Goal: Answer question/provide support: Answer question/provide support

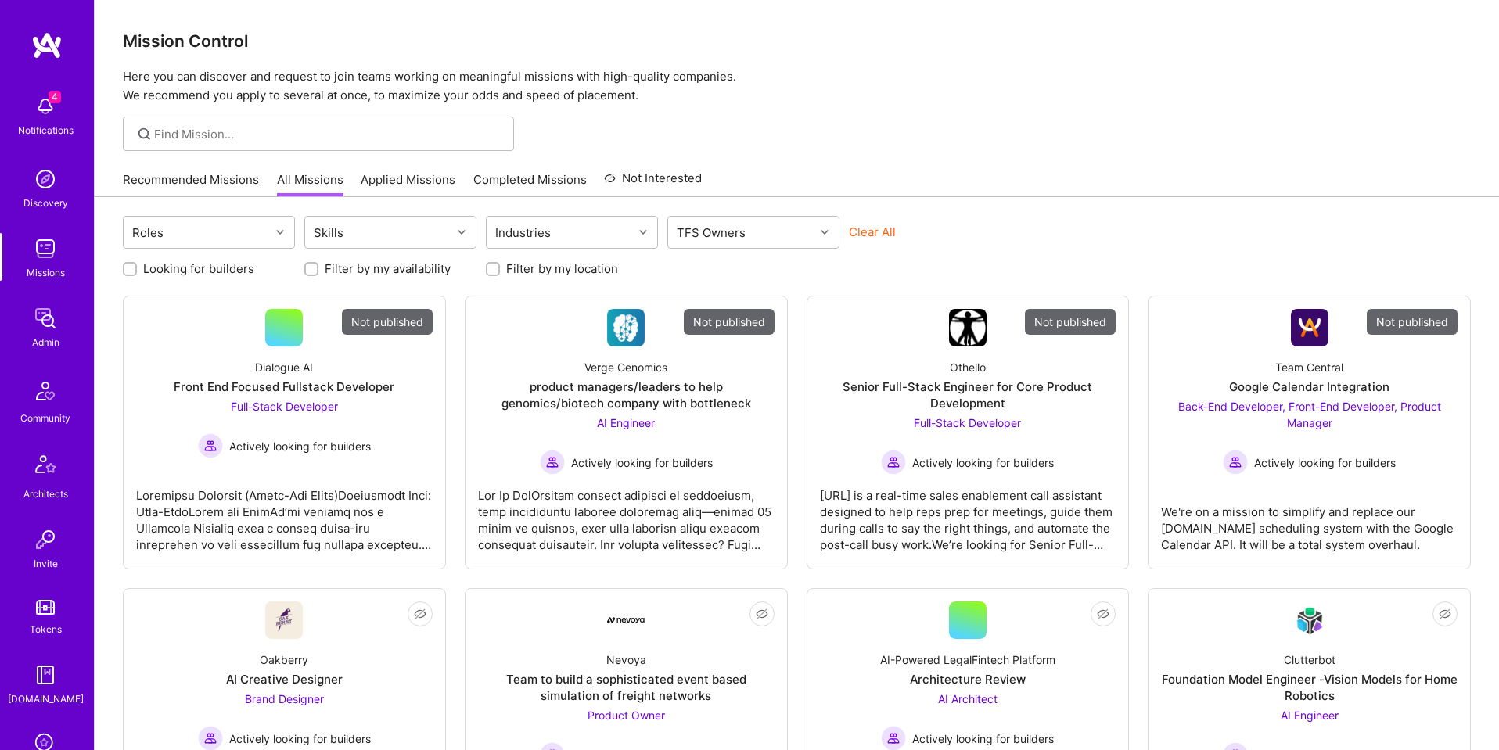
scroll to position [249, 0]
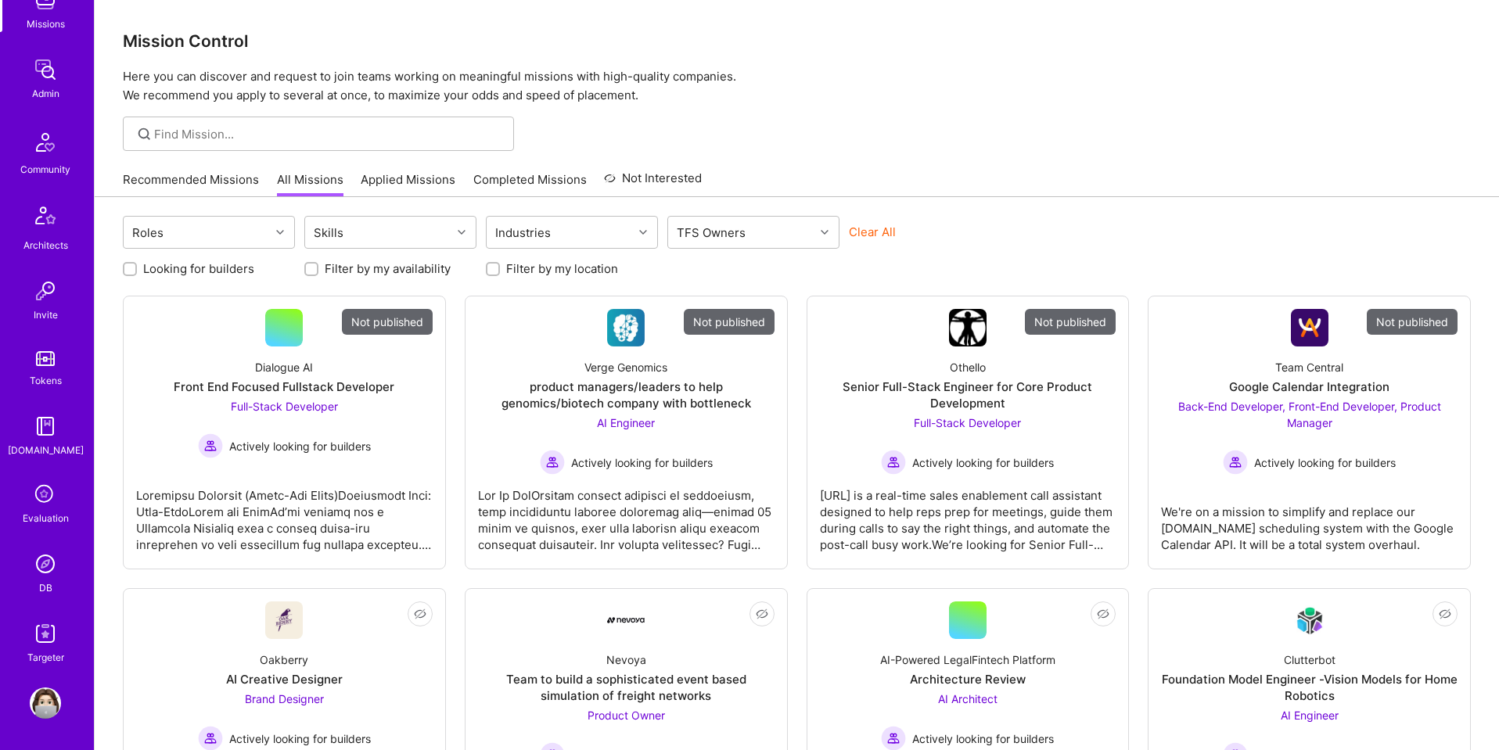
click at [48, 572] on img at bounding box center [45, 564] width 31 height 31
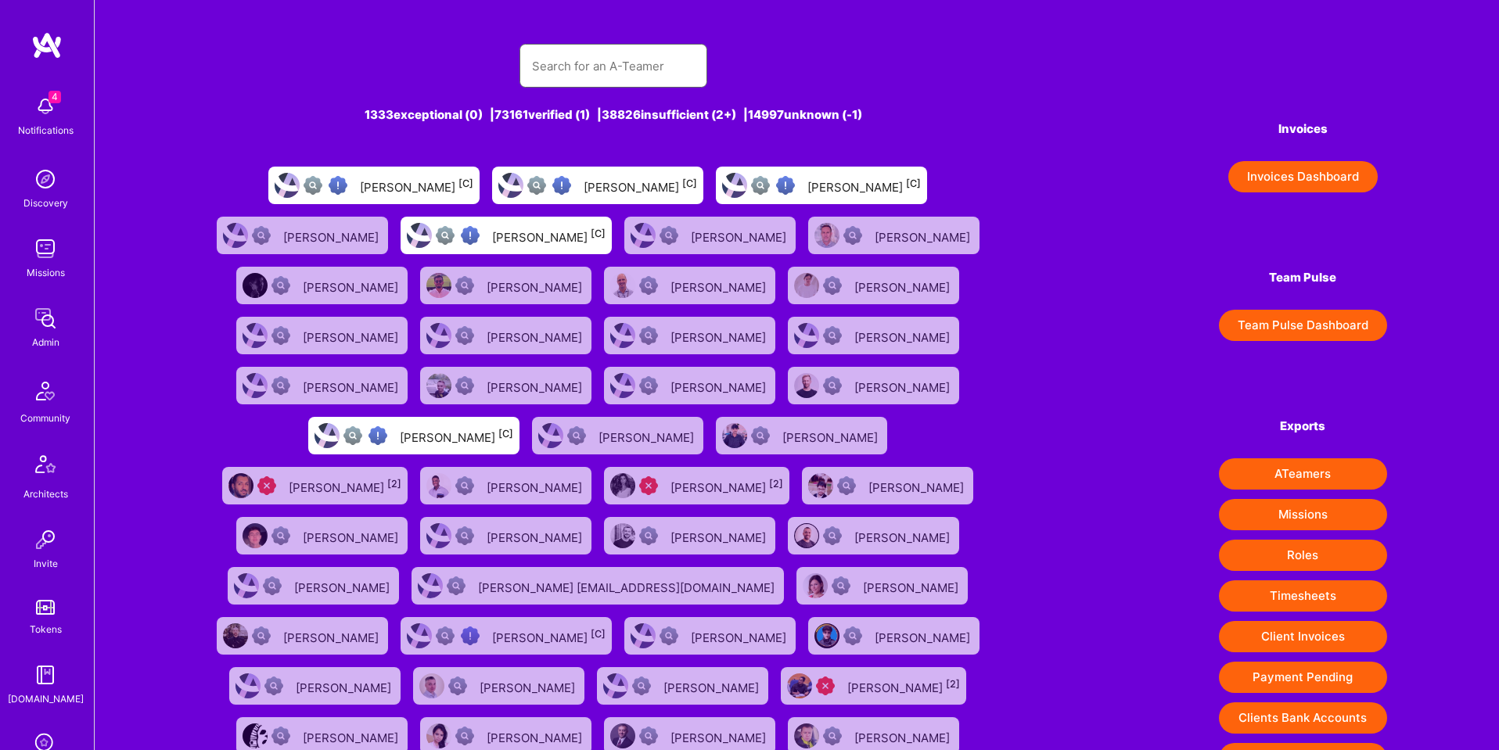
click at [566, 71] on input "text" at bounding box center [613, 66] width 163 height 40
paste input "[EMAIL_ADDRESS][PERSON_NAME][DOMAIN_NAME]"
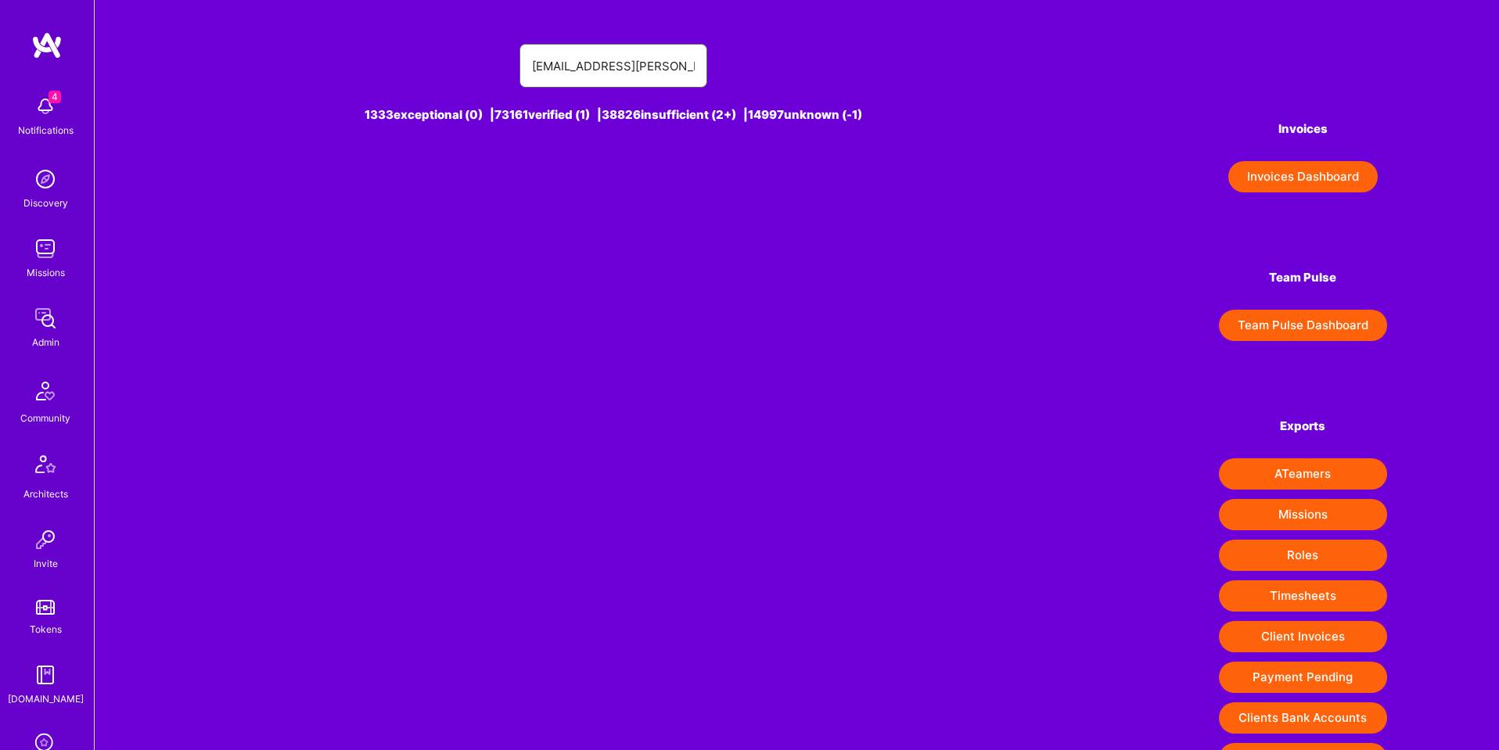
click at [644, 77] on input "[EMAIL_ADDRESS][PERSON_NAME][DOMAIN_NAME]" at bounding box center [613, 66] width 163 height 40
paste input "[PERSON_NAME]"
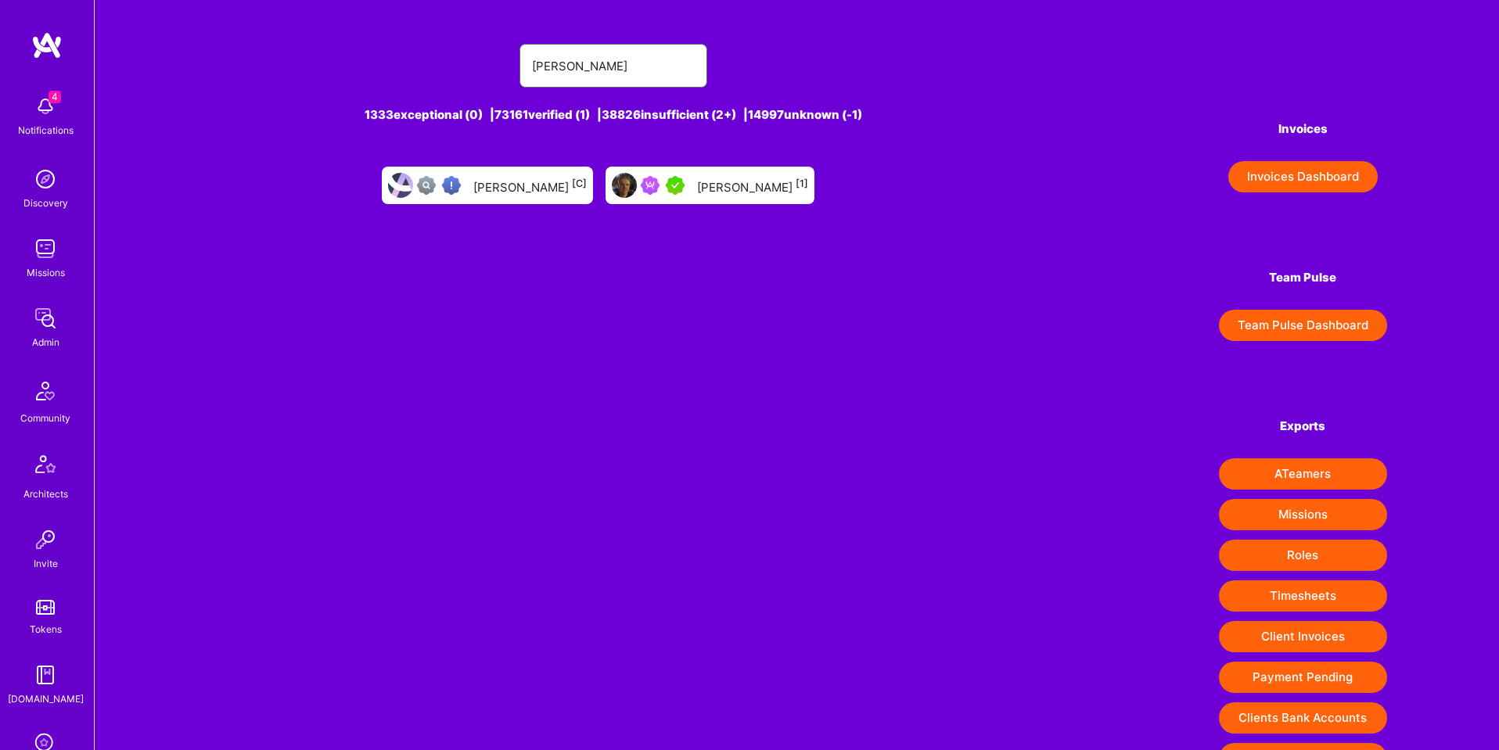
type input "[PERSON_NAME]"
click at [741, 195] on div "[PERSON_NAME] [1]" at bounding box center [752, 185] width 111 height 20
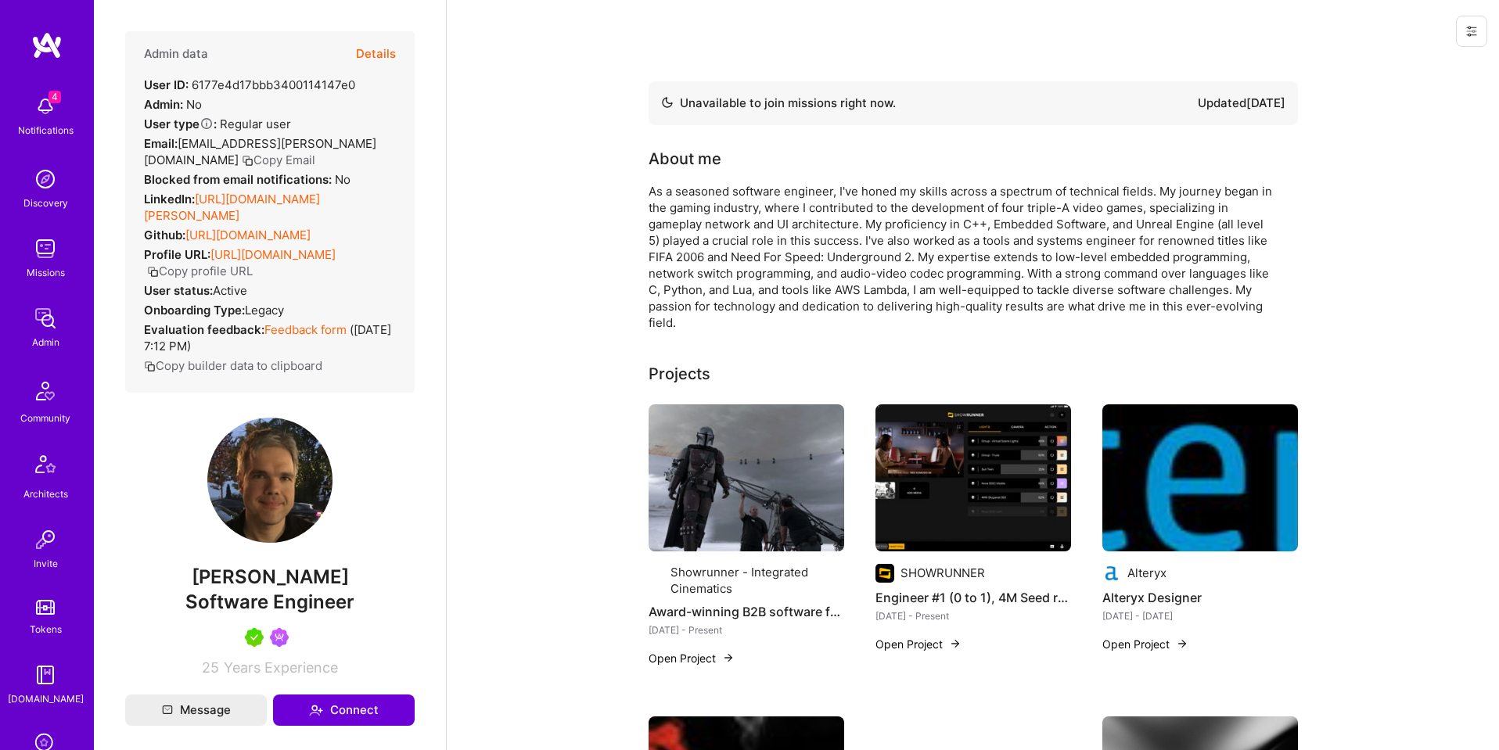
click at [1466, 32] on icon at bounding box center [1472, 31] width 13 height 13
click at [1439, 65] on button "Login as [PERSON_NAME]" at bounding box center [1405, 67] width 165 height 40
